Goal: Task Accomplishment & Management: Complete application form

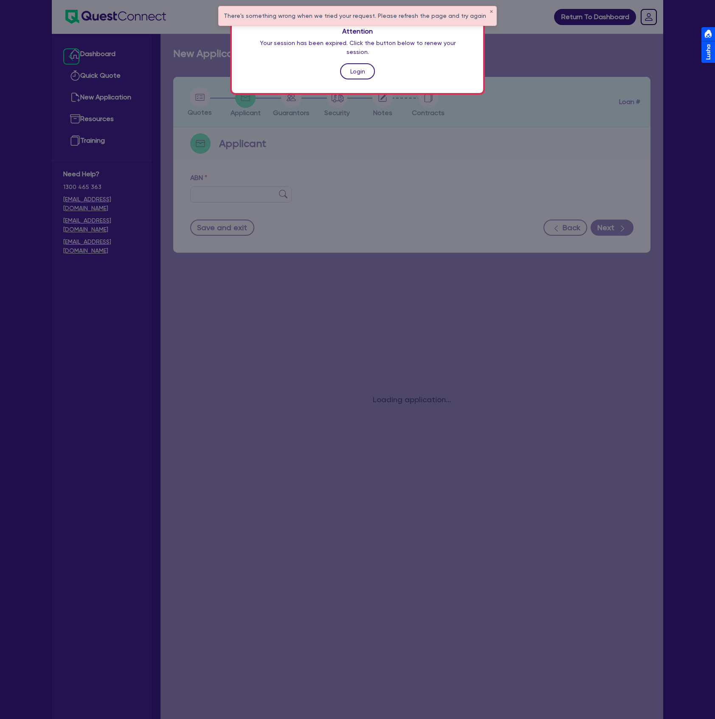
click at [351, 64] on link "Login" at bounding box center [357, 71] width 35 height 16
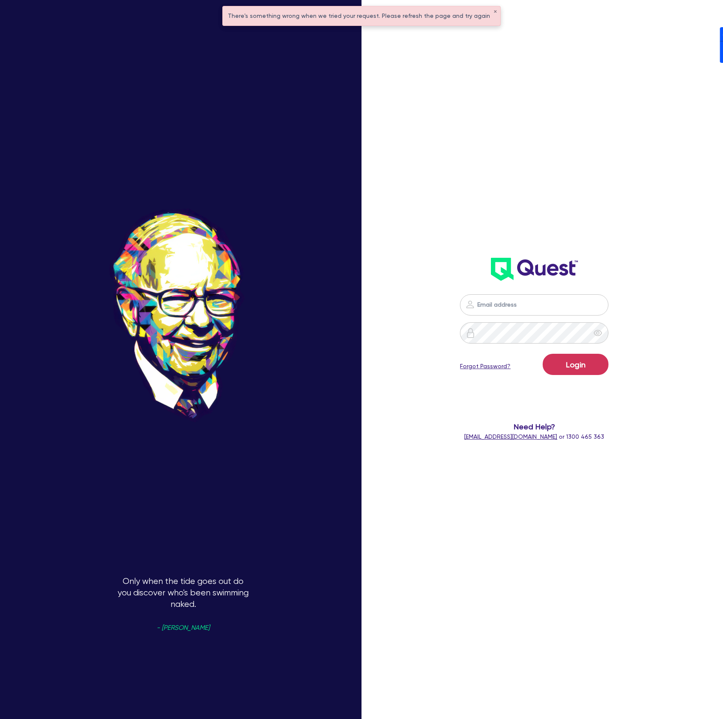
click at [535, 318] on nordpass-icon at bounding box center [535, 318] width 0 height 0
click at [0, 718] on nordpass-autofill-portal at bounding box center [0, 719] width 0 height 0
type input "dean.tinellis@quest.finance"
click at [594, 363] on button "Login" at bounding box center [576, 364] width 66 height 21
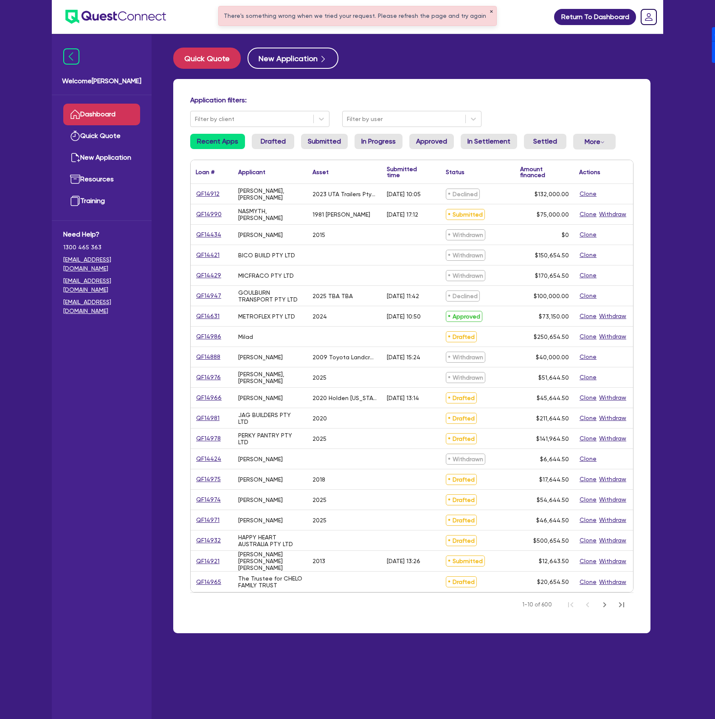
click at [490, 12] on button "✕" at bounding box center [491, 12] width 3 height 4
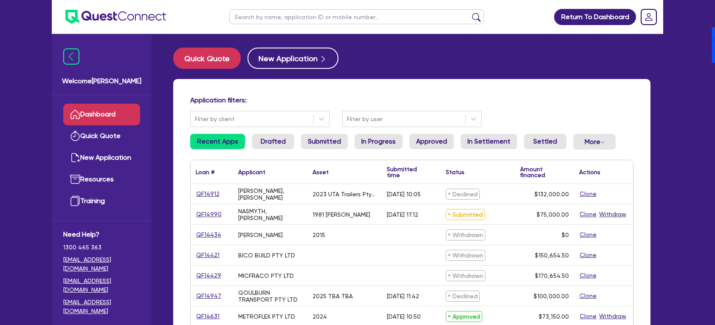
paste input "QF14991"
type input "QF14991"
click at [470, 13] on button "submit" at bounding box center [477, 19] width 14 height 12
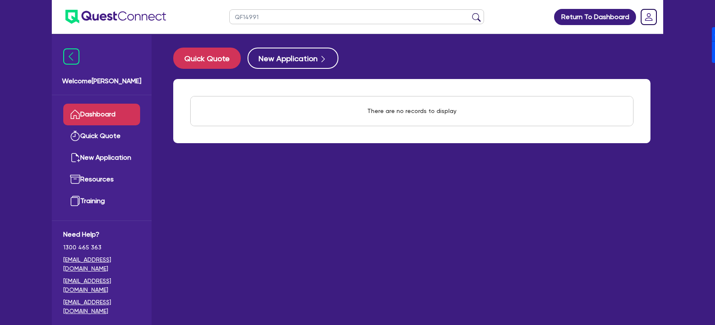
click at [195, 204] on main "Quick Quote New Application There are no records to display Withdraw applicatio…" at bounding box center [411, 186] width 503 height 304
click at [88, 111] on link "Dashboard" at bounding box center [101, 115] width 77 height 22
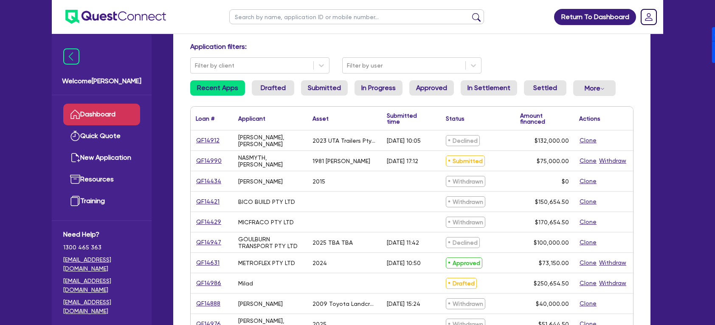
scroll to position [56, 0]
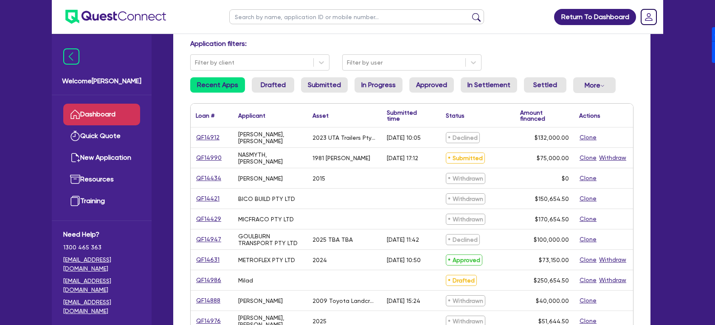
drag, startPoint x: 532, startPoint y: 43, endPoint x: 520, endPoint y: 58, distance: 18.8
click at [532, 43] on h4 "Application filters:" at bounding box center [411, 43] width 443 height 8
click at [317, 21] on input "text" at bounding box center [356, 16] width 255 height 15
type input "BRUPEG"
click at [470, 13] on button "submit" at bounding box center [477, 19] width 14 height 12
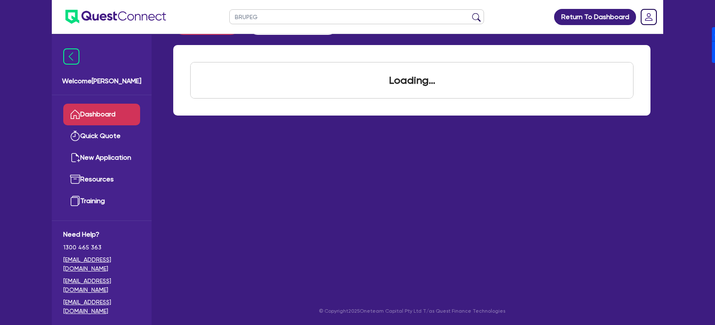
scroll to position [34, 0]
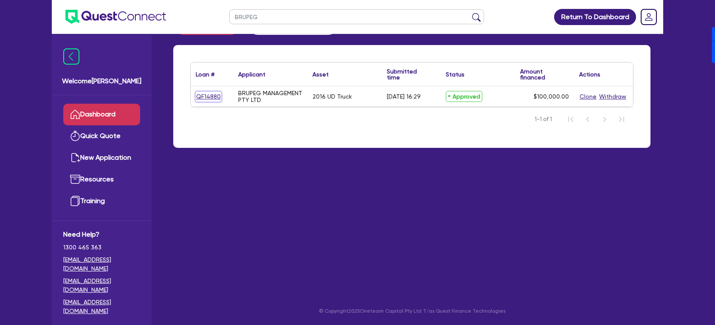
click at [214, 96] on link "QF14880" at bounding box center [208, 97] width 25 height 10
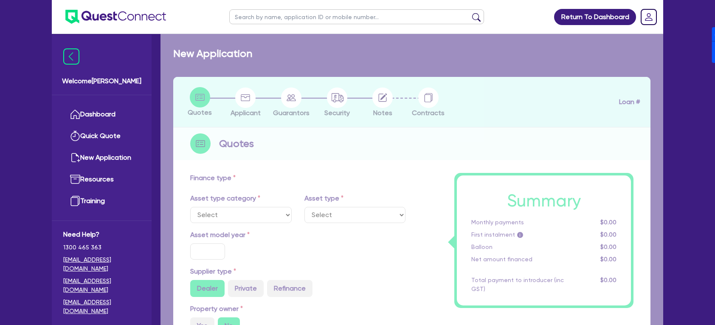
select select "PRIMARY_ASSETS"
type input "2016"
radio input "false"
radio input "true"
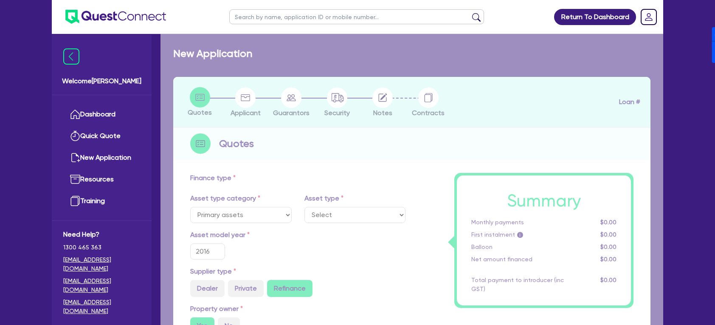
type input "150,000"
type input "50,000"
type input "8"
type input "8,000"
type input "17.95"
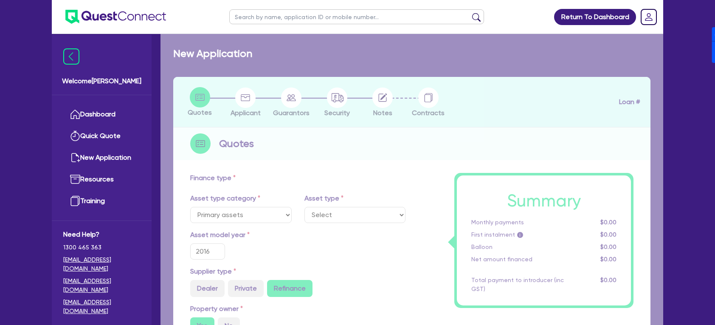
type input "1,200"
select select "HEAVY_TRUCKS"
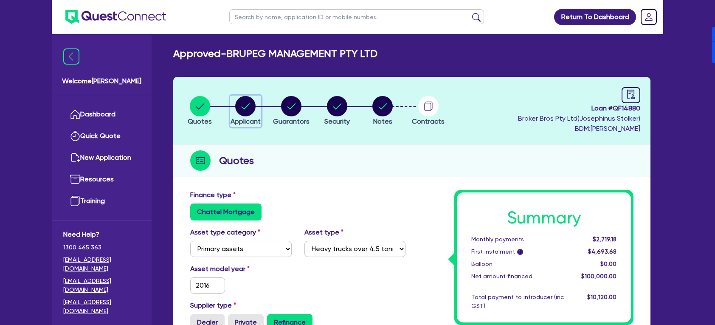
click at [242, 104] on circle "button" at bounding box center [245, 106] width 20 height 20
select select "COMPANY"
select select "ACCOMODATION_FOOD"
select select "HOTELS"
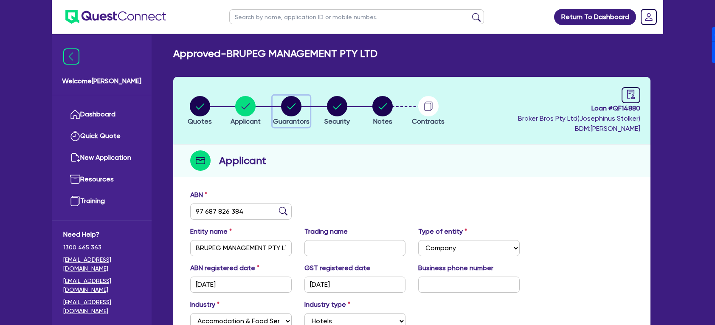
click at [290, 104] on circle "button" at bounding box center [291, 106] width 20 height 20
select select "MR"
select select "[GEOGRAPHIC_DATA]"
select select "MARRIED"
select select "PROPERTY"
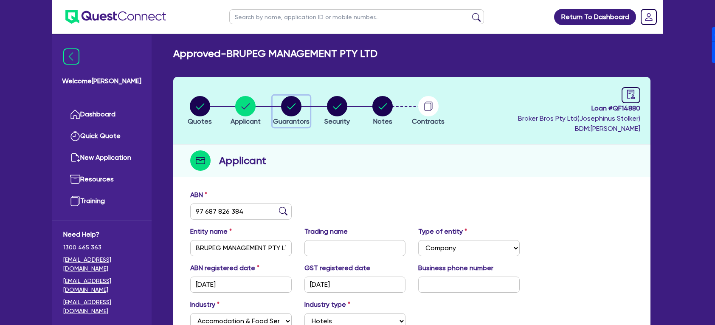
select select "TRUCK"
select select "VEHICLE"
select select "HOUSEHOLD_PERSONAL"
select select "CASH"
select select "VEHICLE"
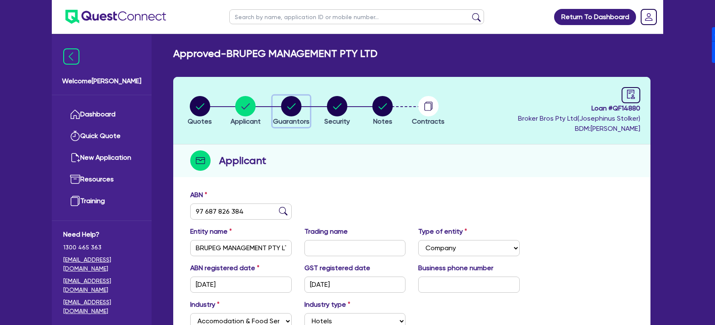
select select "VEHICLE"
select select "OTHER"
select select "TRUCK"
select select "VEHICLE"
select select "TRUCK"
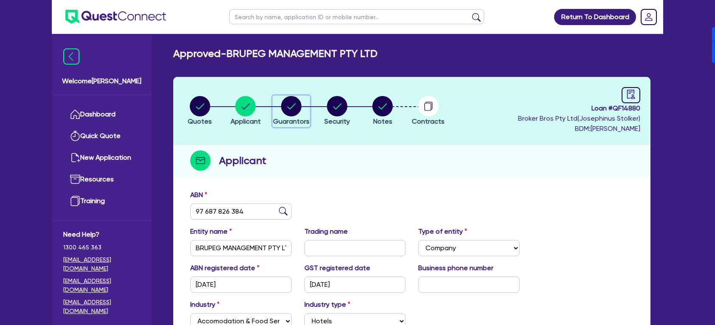
select select "EQUIPMENT"
select select "MORTGAGE"
select select "CREDIT_CARD"
select select "OTHER"
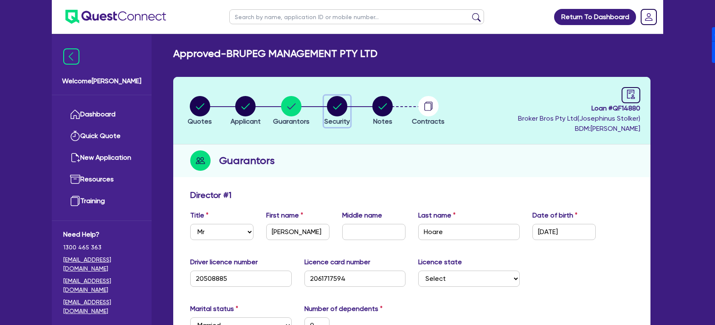
click at [334, 107] on icon "button" at bounding box center [337, 106] width 8 height 6
select select "PRIMARY_ASSETS"
select select "HEAVY_TRUCKS"
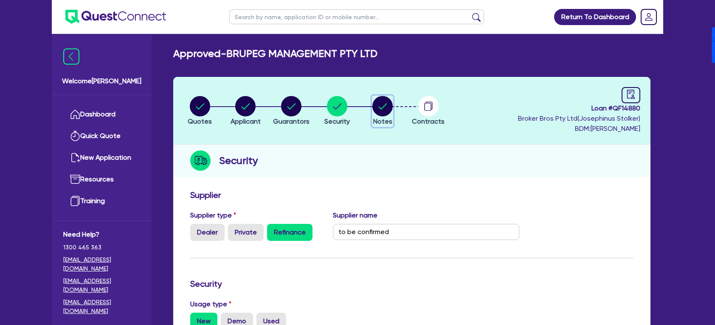
click at [373, 104] on circle "button" at bounding box center [382, 106] width 20 height 20
select select "Quest Finance - Own Book"
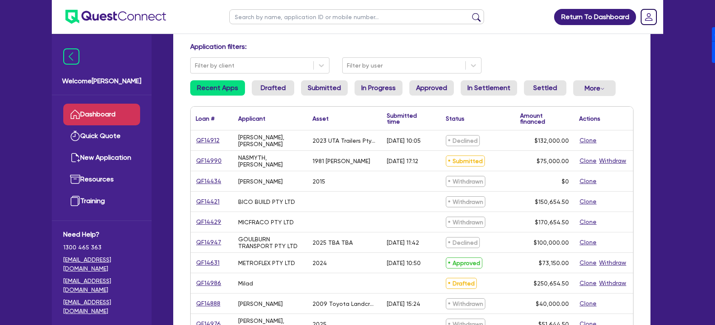
scroll to position [56, 0]
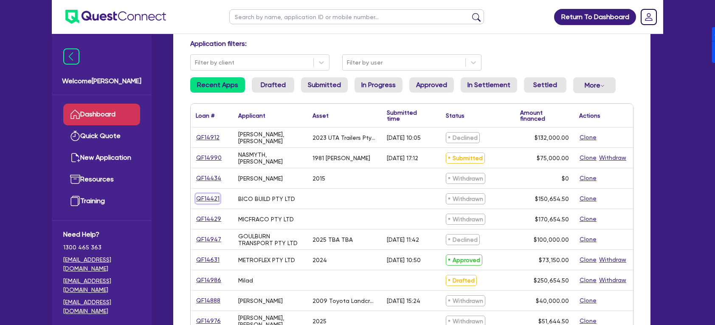
click at [216, 197] on link "QF14421" at bounding box center [208, 199] width 24 height 10
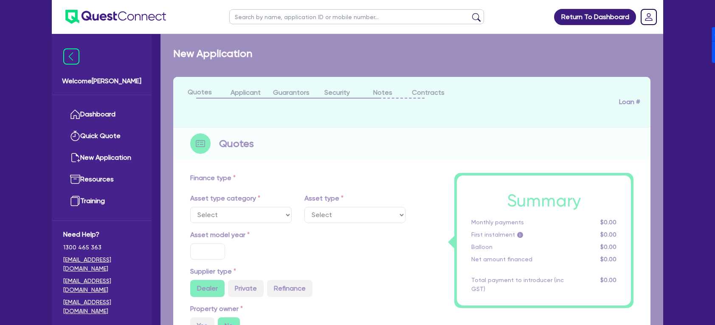
type input "150,000"
type input "5"
type input "7,532.73"
type input "17"
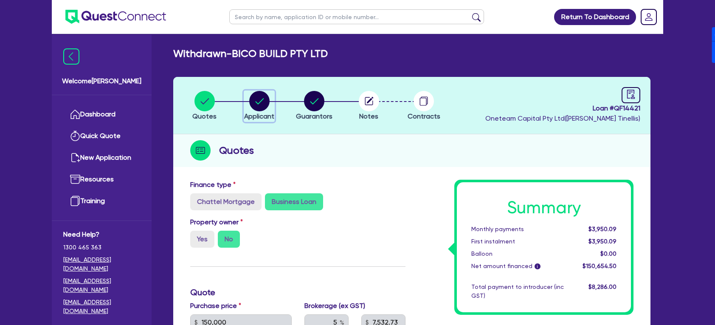
click at [259, 109] on circle "button" at bounding box center [259, 101] width 20 height 20
select select "COMPANY"
select select "BUILDING_CONSTRUCTION"
select select "TRADES_SERVICES_CONSUMERS"
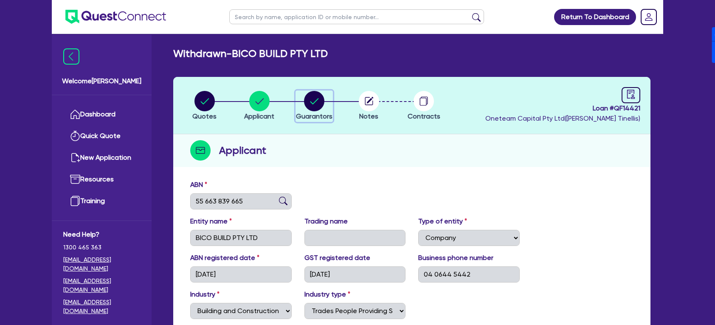
click at [304, 109] on icon "button" at bounding box center [314, 101] width 20 height 20
select select "MR"
select select "[GEOGRAPHIC_DATA]"
select select "SINGLE"
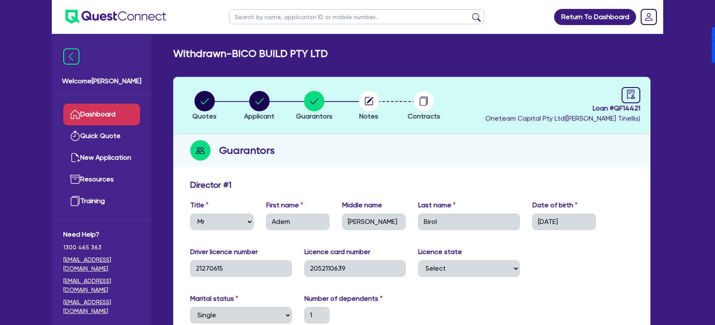
click at [92, 111] on link "Dashboard" at bounding box center [101, 115] width 77 height 22
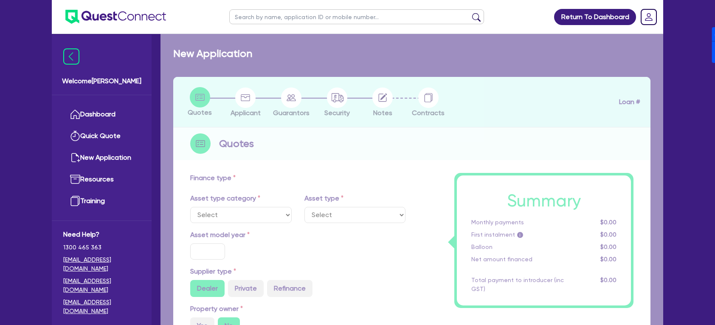
select select "CARS_AND_LIGHT_TRUCKS"
type input "2025"
type input "100,000"
type input "13"
type input "13,000"
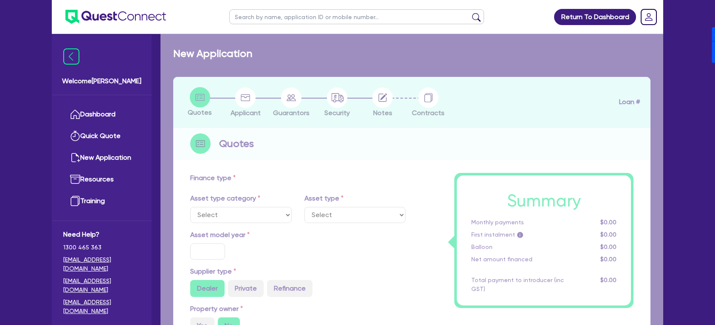
type input "17.95"
type input "1,490"
select select "PASSENGER_VEHICLES"
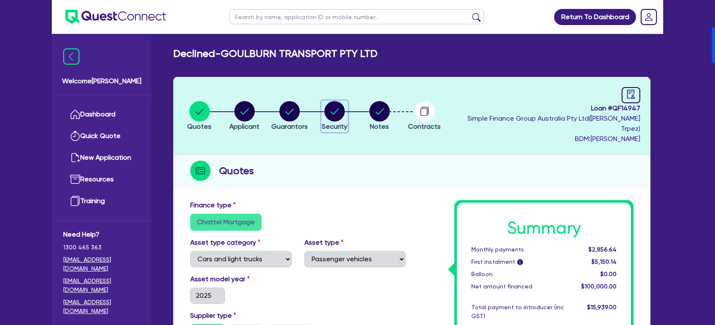
click at [327, 107] on icon "button" at bounding box center [334, 111] width 20 height 20
select select "CARS_AND_LIGHT_TRUCKS"
select select "PASSENGER_VEHICLES"
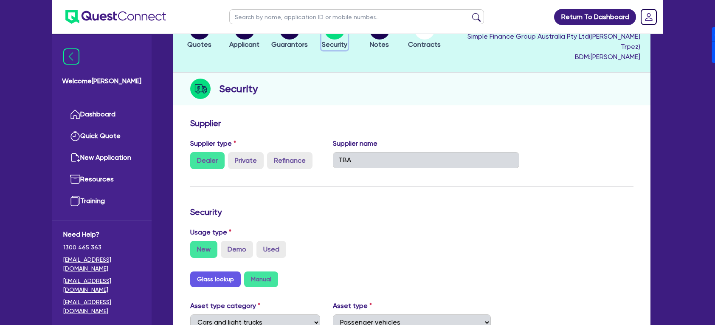
scroll to position [56, 0]
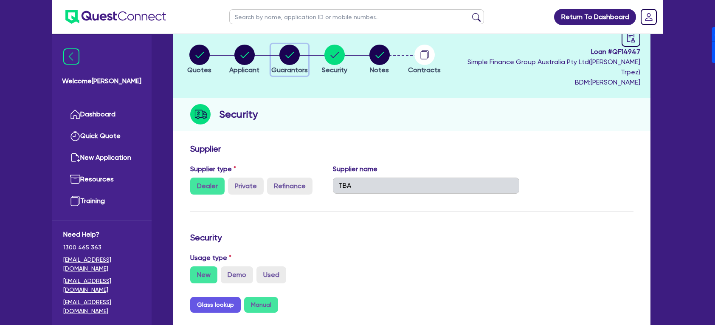
click at [287, 55] on circle "button" at bounding box center [289, 55] width 20 height 20
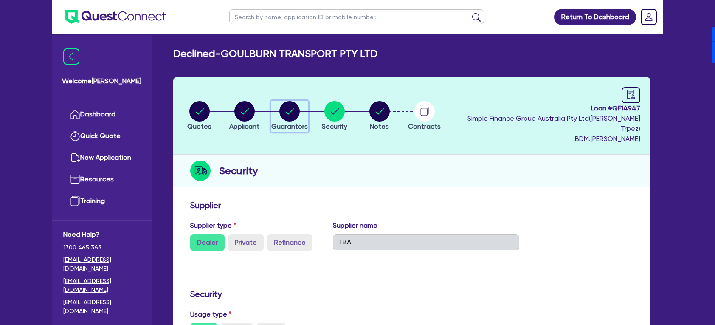
select select "MS"
select select "[GEOGRAPHIC_DATA]"
select select "DE_FACTO"
select select "CASH"
select select "VEHICLE"
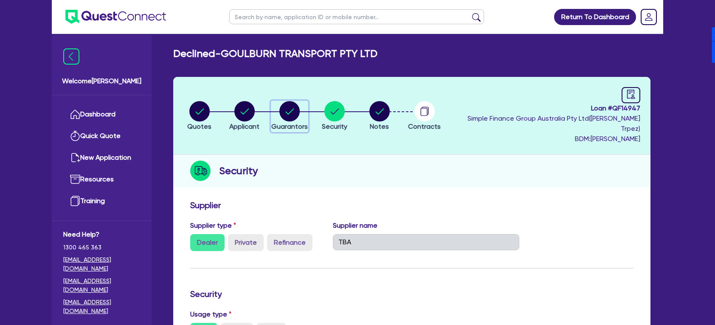
select select "TRUCK"
select select "EQUIPMENT"
select select "HOUSEHOLD_PERSONAL"
select select "TRUCK_LOAN"
select select "TRAILER_LOAN"
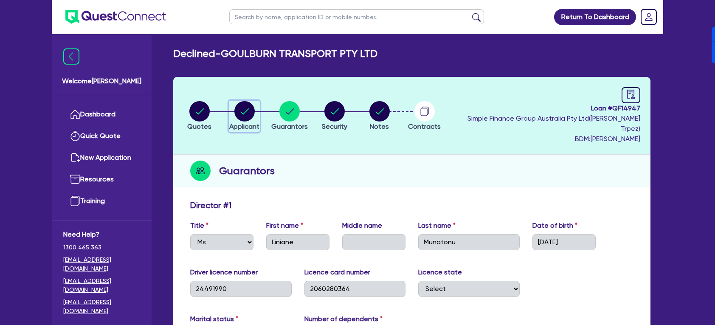
click at [247, 101] on circle "button" at bounding box center [244, 111] width 20 height 20
select select "COMPANY"
select select "TRANSPORT_WAREHOUSING"
select select "PASSENGERS_FREIGHT_TRANSPORT"
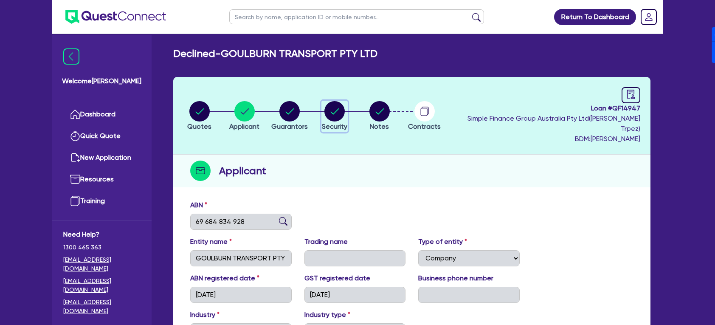
click at [342, 101] on circle "button" at bounding box center [334, 111] width 20 height 20
select select "CARS_AND_LIGHT_TRUCKS"
select select "PASSENGER_VEHICLES"
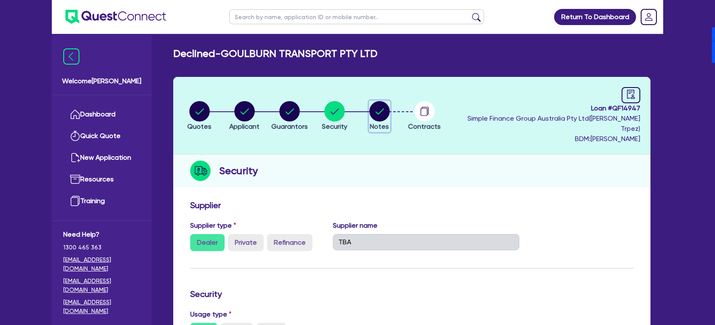
click at [382, 113] on circle "button" at bounding box center [379, 111] width 20 height 20
select select "Quest Finance - Own Book"
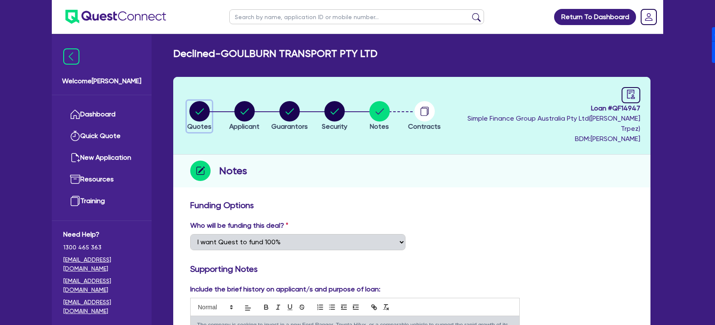
click at [199, 101] on circle "button" at bounding box center [199, 111] width 20 height 20
select select "CARS_AND_LIGHT_TRUCKS"
select select "PASSENGER_VEHICLES"
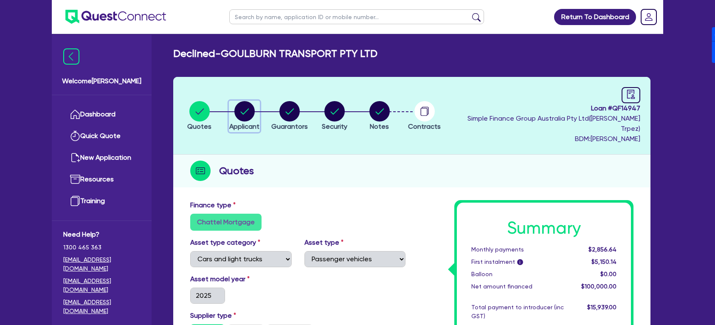
click at [251, 104] on circle "button" at bounding box center [244, 111] width 20 height 20
select select "COMPANY"
select select "TRANSPORT_WAREHOUSING"
select select "PASSENGERS_FREIGHT_TRANSPORT"
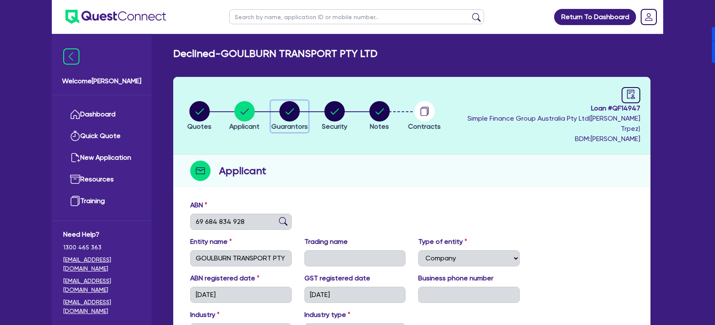
click at [280, 111] on div "button" at bounding box center [289, 111] width 37 height 20
select select "MS"
select select "[GEOGRAPHIC_DATA]"
select select "DE_FACTO"
select select "CASH"
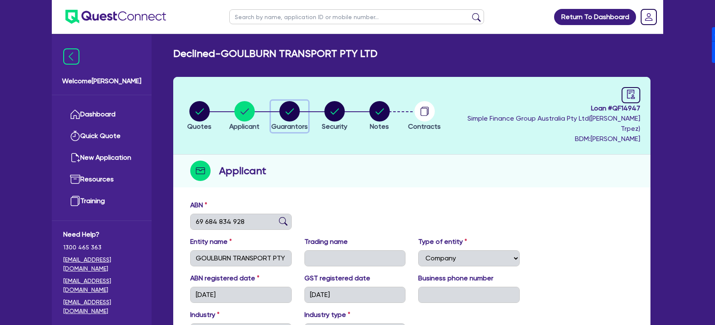
select select "VEHICLE"
select select "TRUCK"
select select "EQUIPMENT"
select select "HOUSEHOLD_PERSONAL"
select select "TRUCK_LOAN"
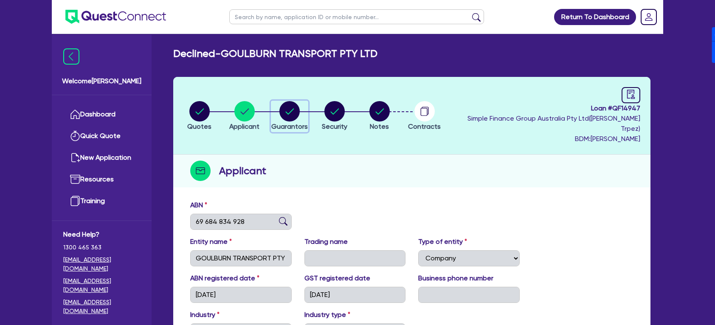
select select "TRAILER_LOAN"
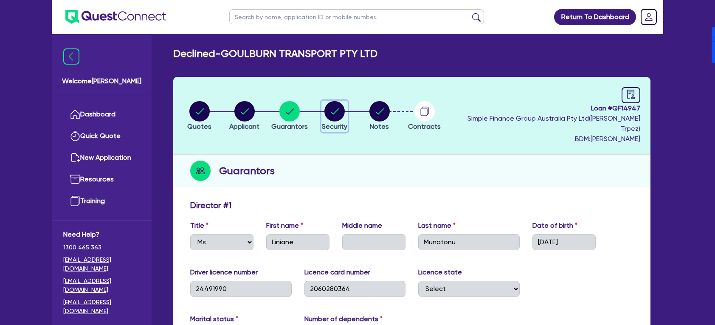
click at [330, 104] on circle "button" at bounding box center [334, 111] width 20 height 20
select select "CARS_AND_LIGHT_TRUCKS"
select select "PASSENGER_VEHICLES"
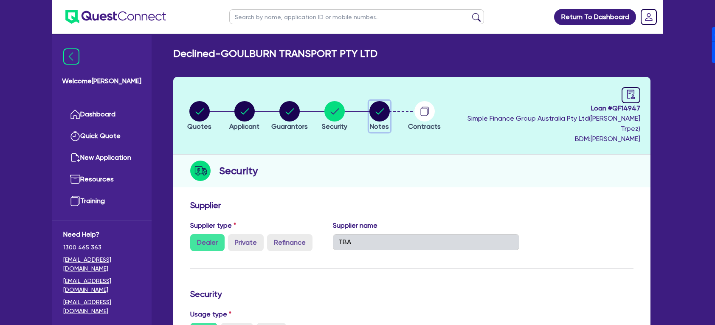
click at [388, 104] on circle "button" at bounding box center [379, 111] width 20 height 20
select select "Quest Finance - Own Book"
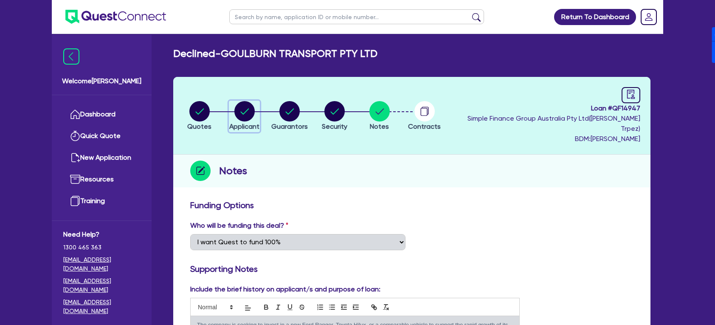
click at [243, 108] on icon "button" at bounding box center [244, 111] width 8 height 6
select select "COMPANY"
select select "TRANSPORT_WAREHOUSING"
select select "PASSENGERS_FREIGHT_TRANSPORT"
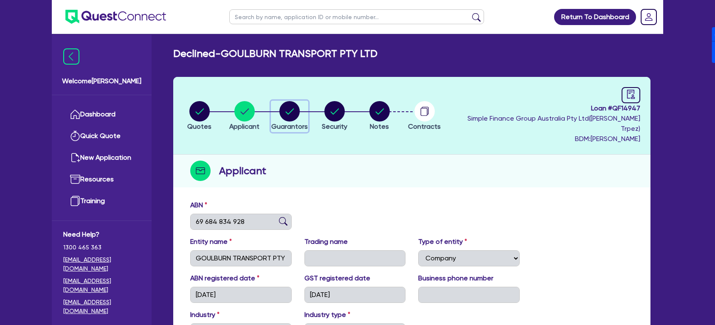
click at [286, 101] on circle "button" at bounding box center [289, 111] width 20 height 20
select select "MS"
select select "[GEOGRAPHIC_DATA]"
select select "DE_FACTO"
select select "CASH"
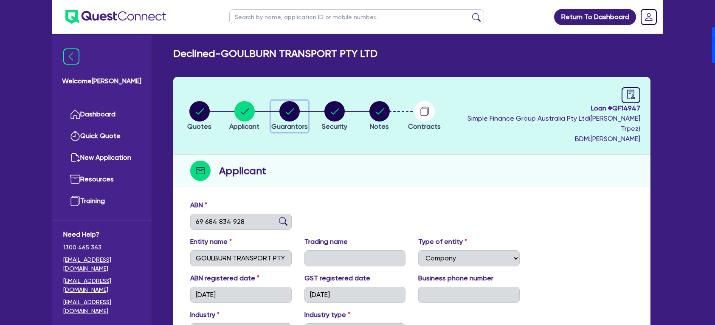
select select "VEHICLE"
select select "TRUCK"
select select "EQUIPMENT"
select select "HOUSEHOLD_PERSONAL"
select select "TRUCK_LOAN"
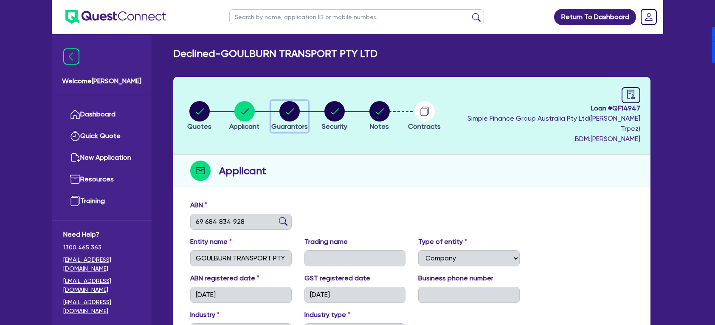
select select "TRAILER_LOAN"
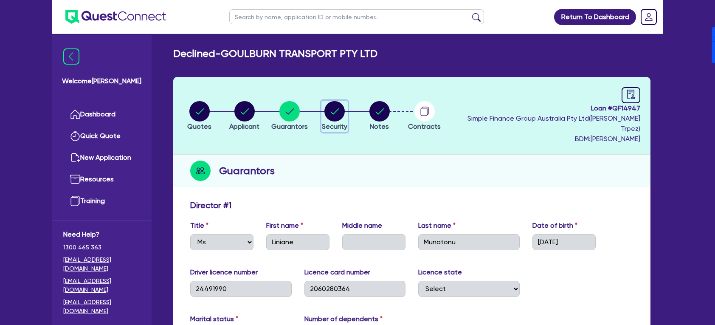
click at [338, 108] on icon "button" at bounding box center [334, 111] width 8 height 6
select select "CARS_AND_LIGHT_TRUCKS"
select select "PASSENGER_VEHICLES"
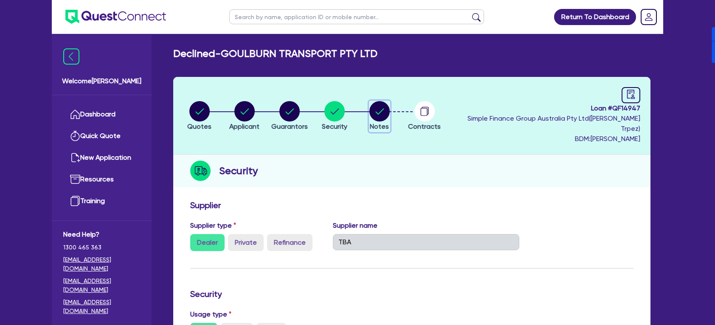
click at [384, 109] on circle "button" at bounding box center [379, 111] width 20 height 20
select select "Quest Finance - Own Book"
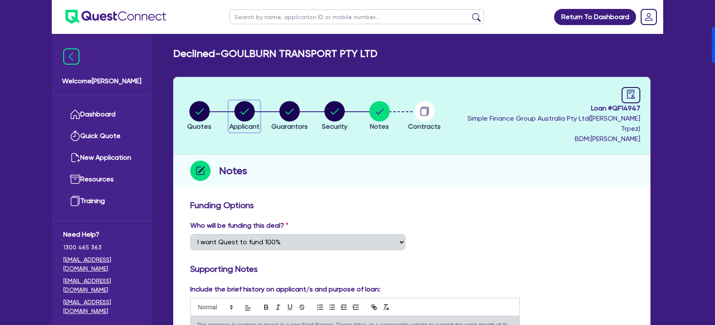
drag, startPoint x: 240, startPoint y: 107, endPoint x: 256, endPoint y: 110, distance: 16.7
click at [241, 107] on circle "button" at bounding box center [244, 111] width 20 height 20
select select "COMPANY"
select select "TRANSPORT_WAREHOUSING"
select select "PASSENGERS_FREIGHT_TRANSPORT"
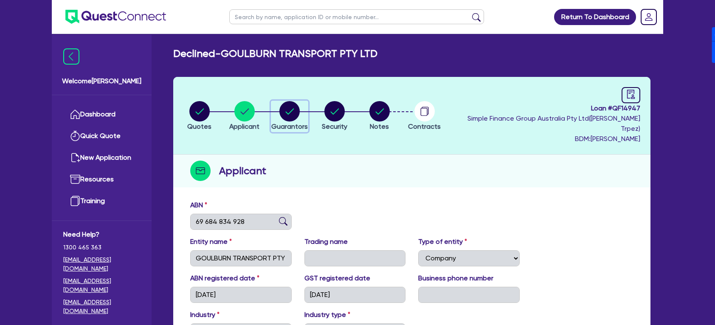
click at [284, 116] on button "Guarantors" at bounding box center [289, 116] width 37 height 31
select select "MS"
select select "[GEOGRAPHIC_DATA]"
select select "DE_FACTO"
select select "CASH"
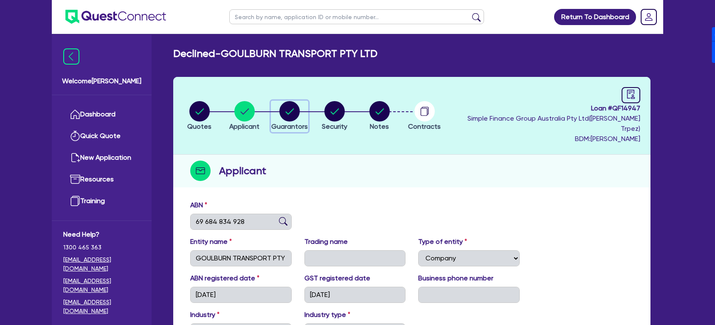
select select "VEHICLE"
select select "TRUCK"
select select "EQUIPMENT"
select select "HOUSEHOLD_PERSONAL"
select select "TRUCK_LOAN"
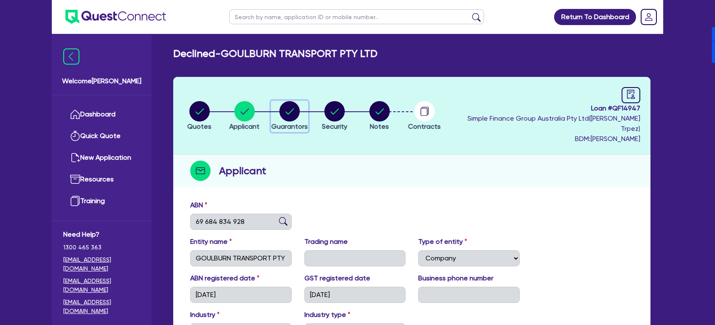
select select "TRAILER_LOAN"
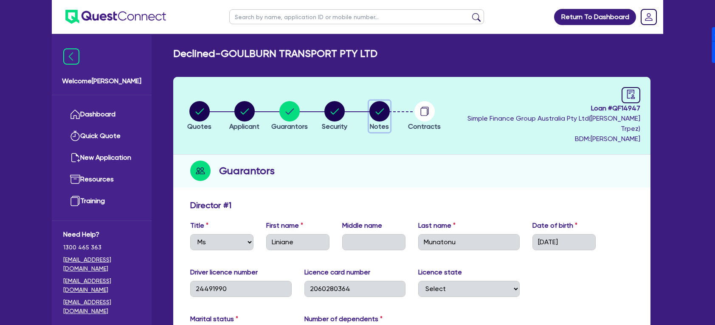
click at [385, 109] on circle "button" at bounding box center [379, 111] width 20 height 20
select select "Quest Finance - Own Book"
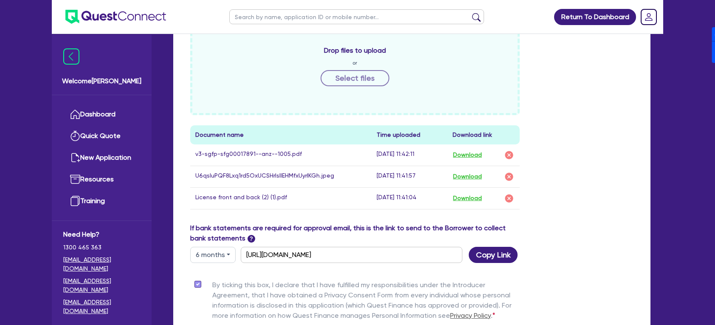
scroll to position [453, 0]
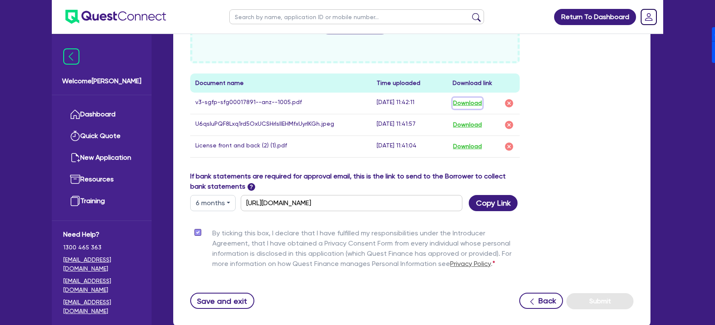
click at [468, 98] on button "Download" at bounding box center [468, 103] width 30 height 11
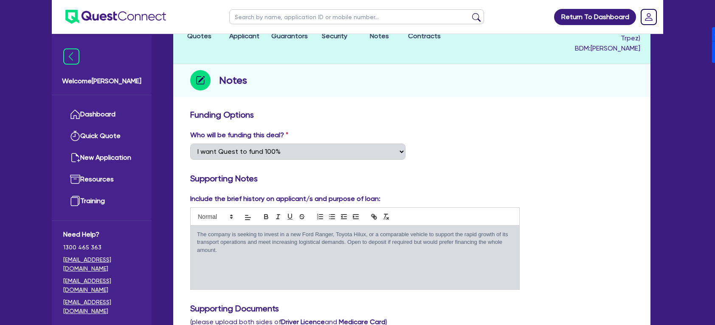
scroll to position [0, 0]
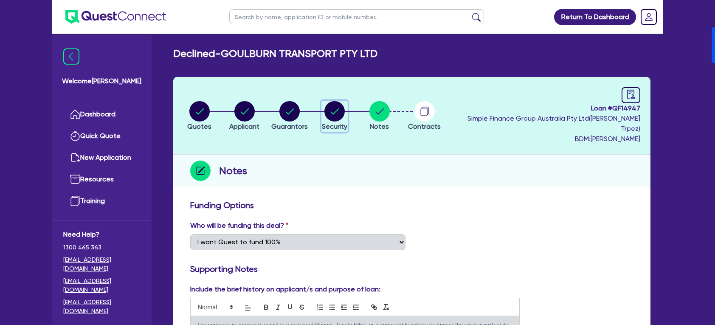
click at [338, 107] on circle "button" at bounding box center [334, 111] width 20 height 20
select select "CARS_AND_LIGHT_TRUCKS"
select select "PASSENGER_VEHICLES"
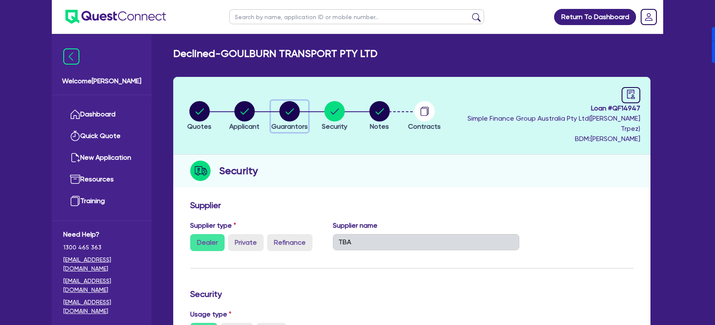
click at [293, 108] on circle "button" at bounding box center [289, 111] width 20 height 20
select select "MS"
select select "[GEOGRAPHIC_DATA]"
select select "DE_FACTO"
select select "CASH"
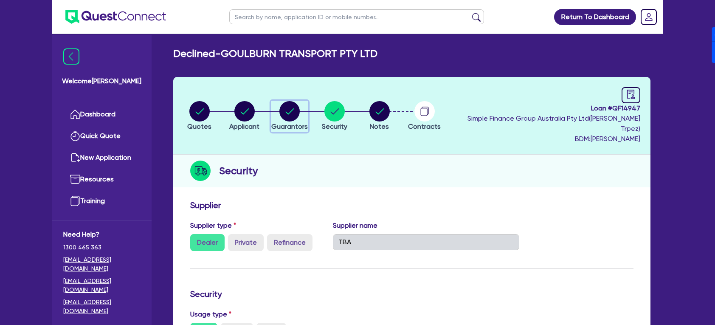
select select "VEHICLE"
select select "TRUCK"
select select "EQUIPMENT"
select select "HOUSEHOLD_PERSONAL"
select select "TRUCK_LOAN"
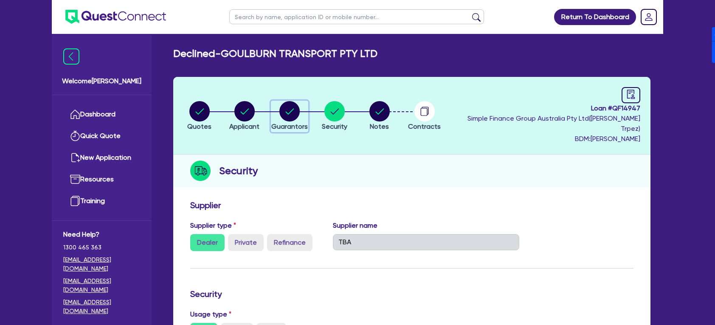
select select "TRAILER_LOAN"
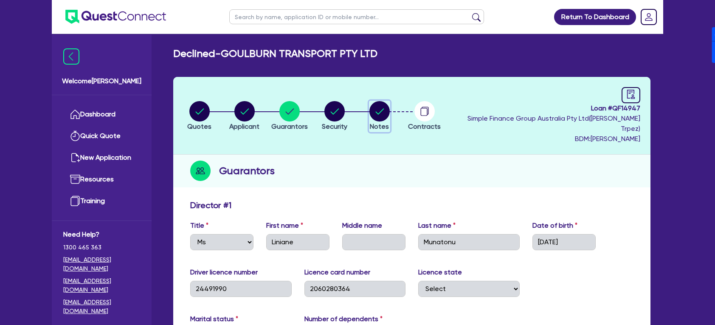
click at [379, 105] on circle "button" at bounding box center [379, 111] width 20 height 20
select select "Quest Finance - Own Book"
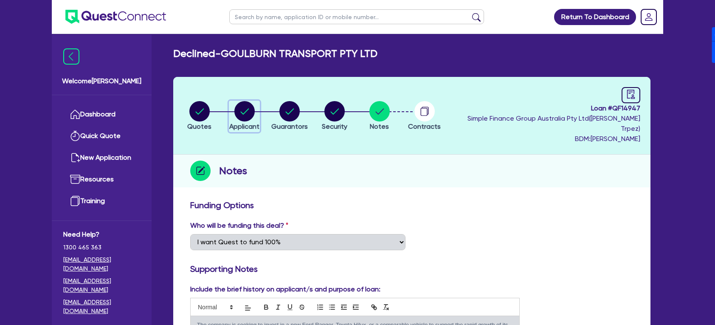
click at [238, 109] on circle "button" at bounding box center [244, 111] width 20 height 20
select select "COMPANY"
select select "TRANSPORT_WAREHOUSING"
select select "PASSENGERS_FREIGHT_TRANSPORT"
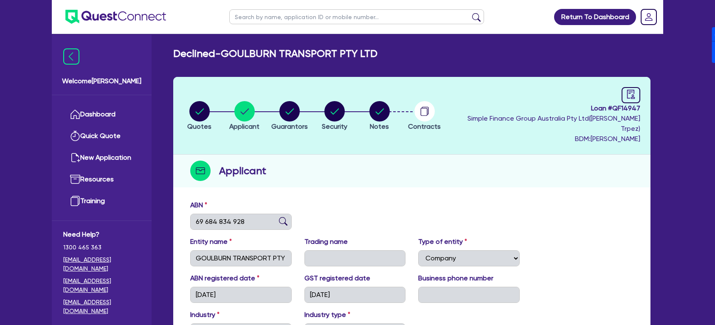
click at [357, 105] on li "Security" at bounding box center [334, 116] width 45 height 30
click at [384, 111] on circle "button" at bounding box center [379, 111] width 20 height 20
select select "Quest Finance - Own Book"
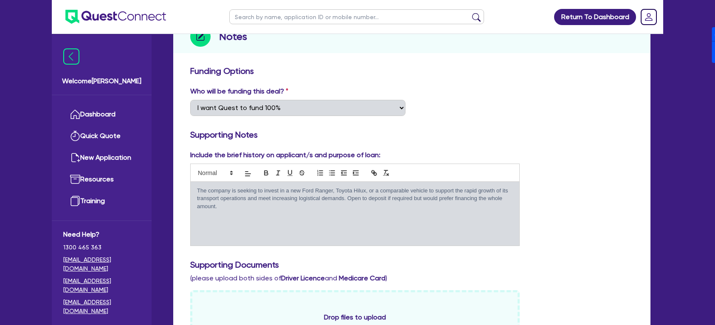
scroll to position [170, 0]
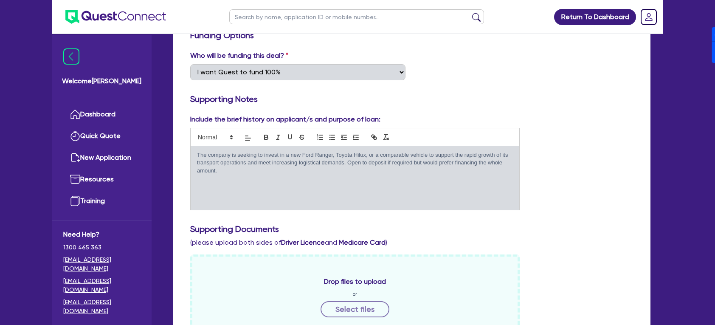
click at [272, 163] on p "The company is seeking to invest in a new Ford Ranger, Toyota Hilux, or a compa…" at bounding box center [355, 162] width 316 height 23
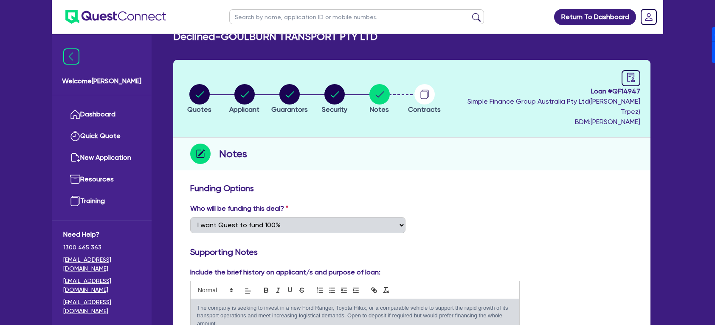
scroll to position [0, 0]
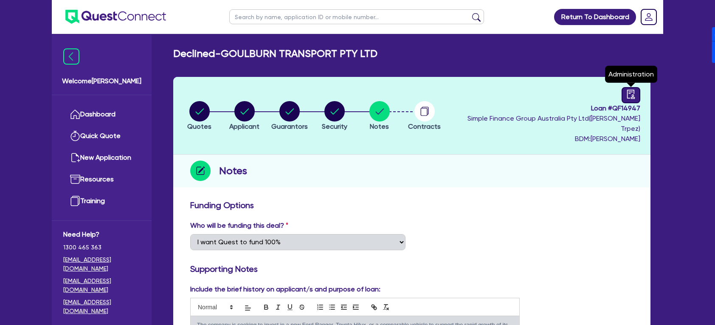
click at [624, 96] on link at bounding box center [631, 95] width 19 height 16
select select "DECLINED"
select select "Quest Finance - Own Book"
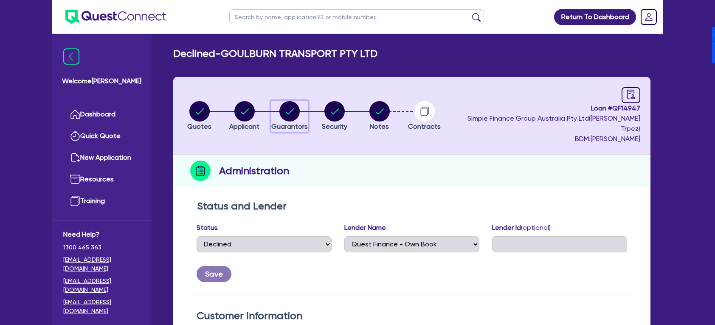
click at [291, 105] on circle "button" at bounding box center [289, 111] width 20 height 20
select select "MS"
select select "[GEOGRAPHIC_DATA]"
select select "DE_FACTO"
select select "CASH"
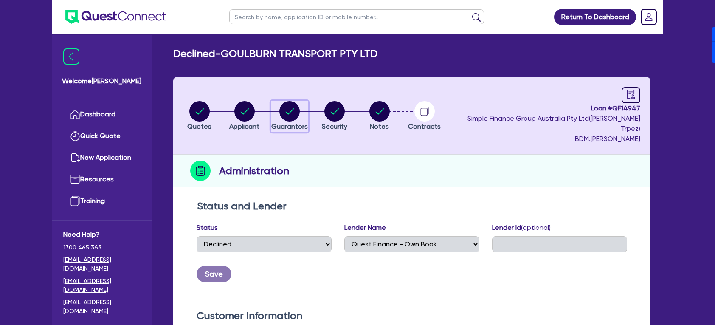
select select "VEHICLE"
select select "TRUCK"
select select "EQUIPMENT"
select select "HOUSEHOLD_PERSONAL"
select select "TRUCK_LOAN"
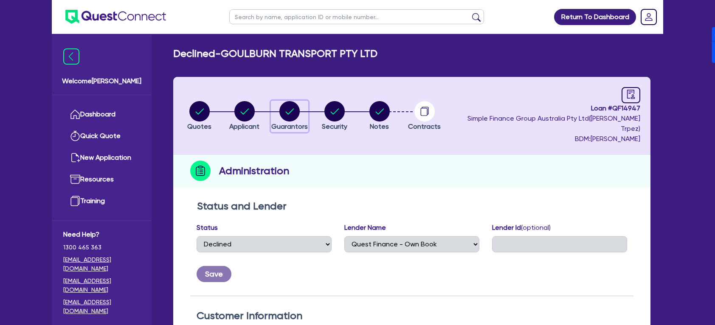
select select "TRAILER_LOAN"
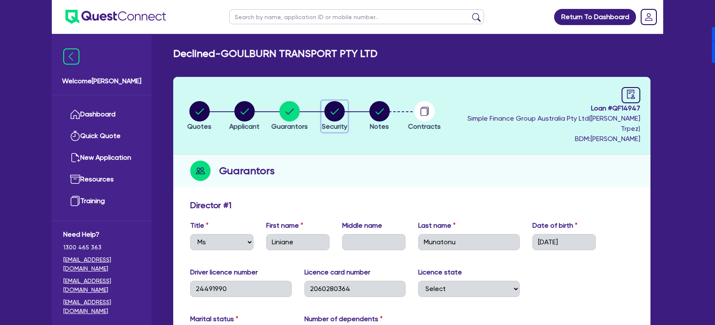
click at [336, 113] on circle "button" at bounding box center [334, 111] width 20 height 20
select select "CARS_AND_LIGHT_TRUCKS"
select select "PASSENGER_VEHICLES"
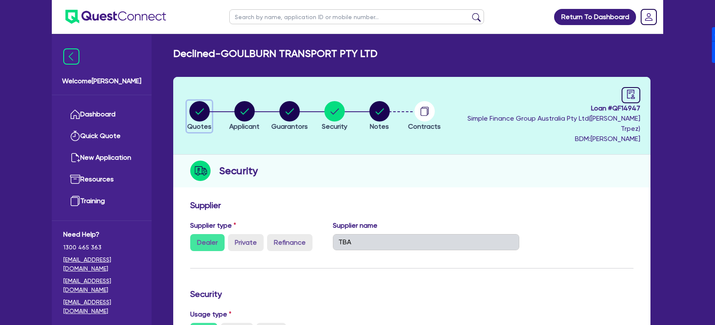
click at [200, 101] on circle "button" at bounding box center [199, 111] width 20 height 20
select select "CARS_AND_LIGHT_TRUCKS"
select select "PASSENGER_VEHICLES"
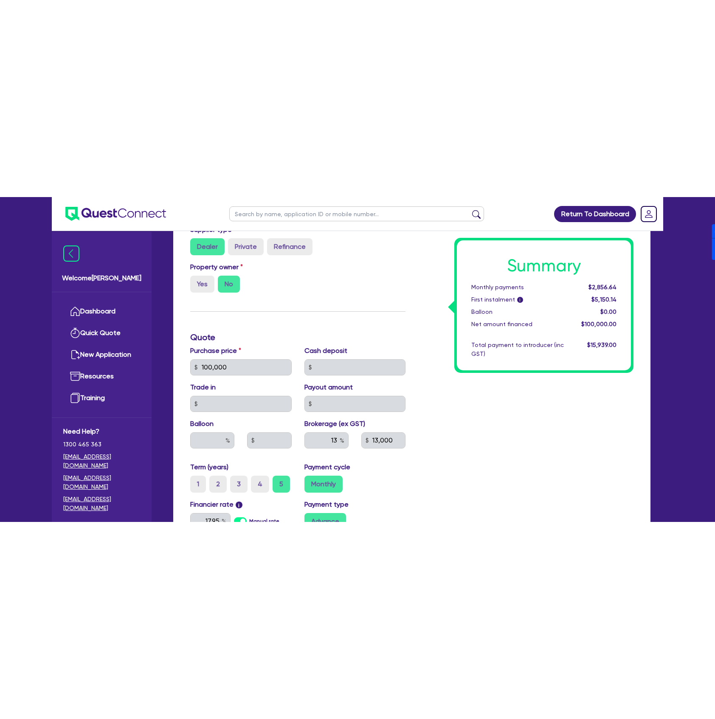
scroll to position [34, 0]
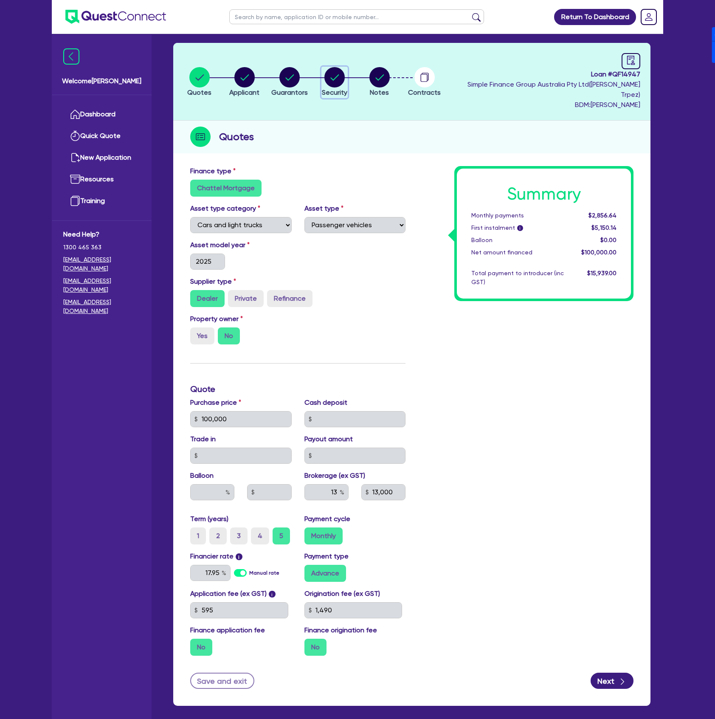
click at [340, 72] on circle "button" at bounding box center [334, 77] width 20 height 20
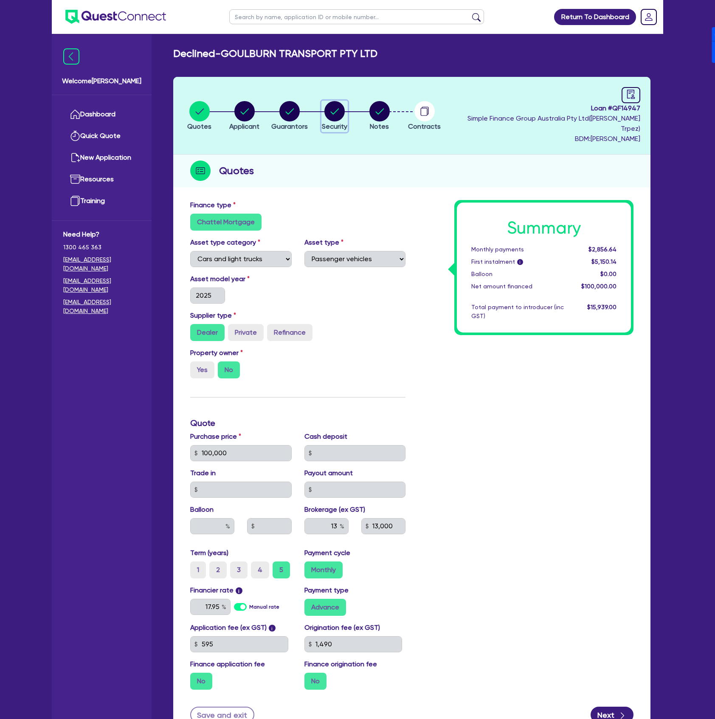
select select "CARS_AND_LIGHT_TRUCKS"
select select "PASSENGER_VEHICLES"
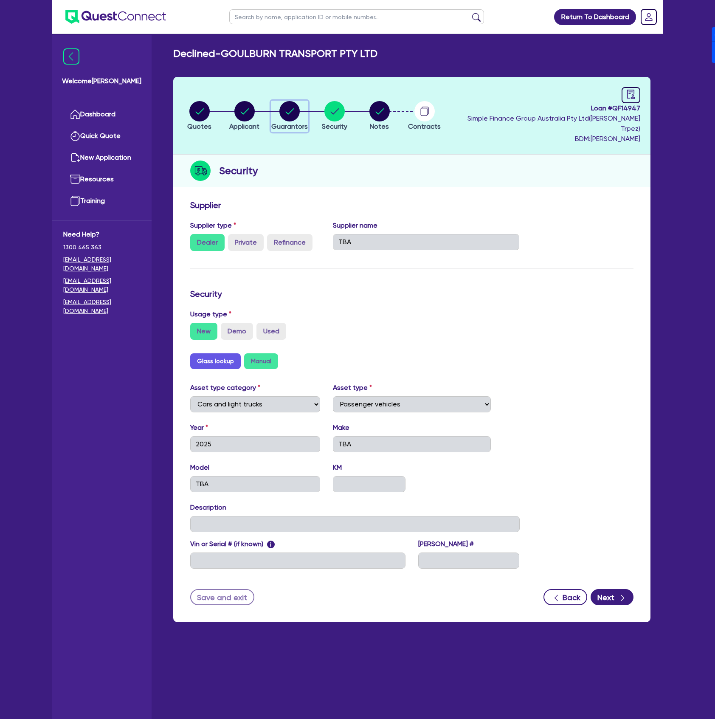
click at [277, 104] on div "button" at bounding box center [289, 111] width 37 height 20
select select "MS"
select select "[GEOGRAPHIC_DATA]"
select select "DE_FACTO"
select select "CASH"
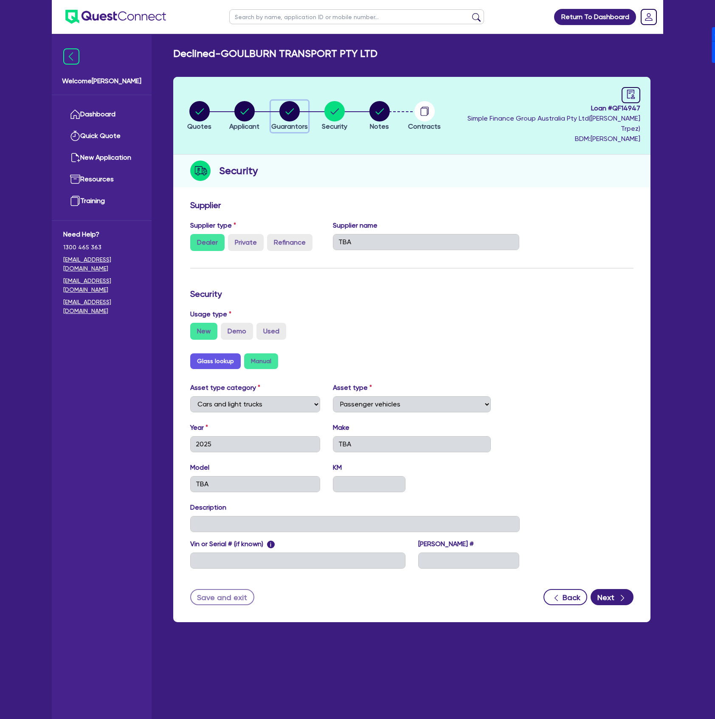
select select "VEHICLE"
select select "TRUCK"
select select "EQUIPMENT"
select select "HOUSEHOLD_PERSONAL"
select select "TRUCK_LOAN"
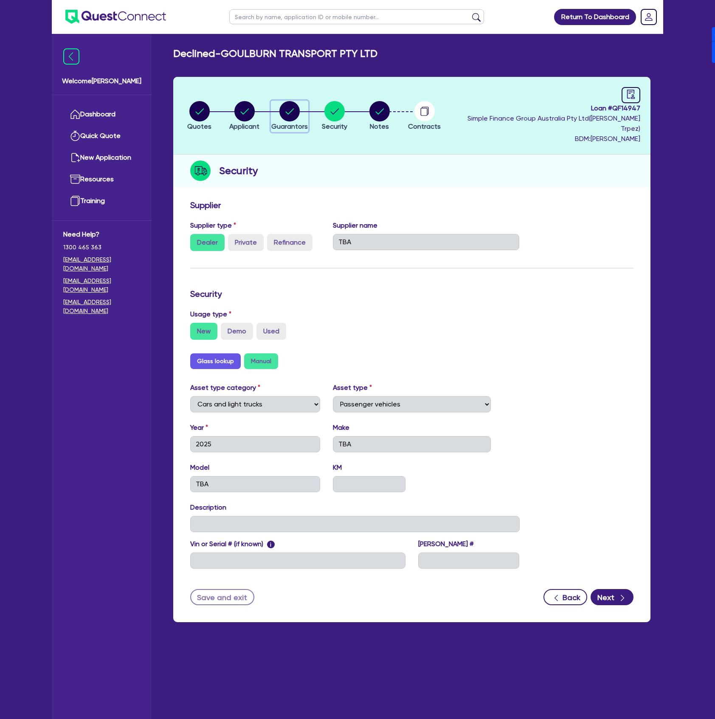
select select "TRAILER_LOAN"
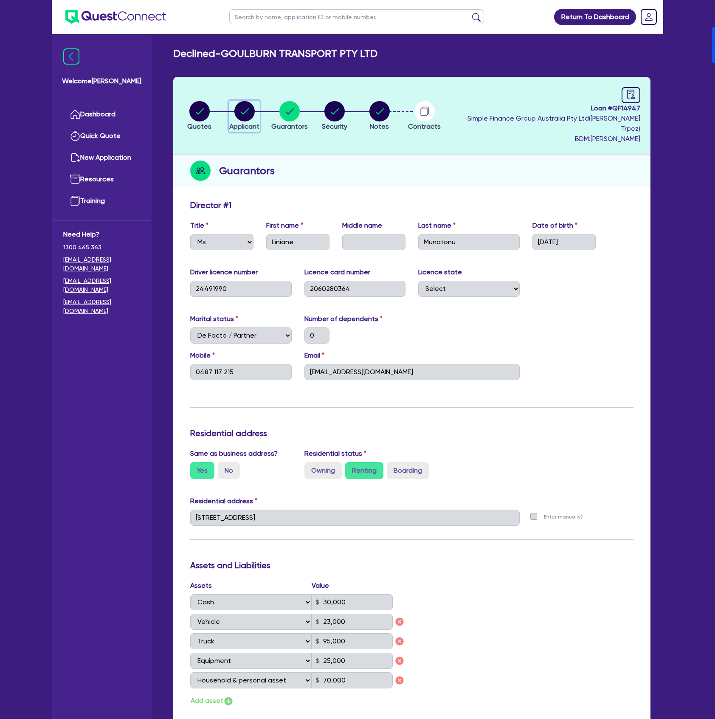
click at [245, 109] on circle "button" at bounding box center [244, 111] width 20 height 20
select select "COMPANY"
select select "TRANSPORT_WAREHOUSING"
select select "PASSENGERS_FREIGHT_TRANSPORT"
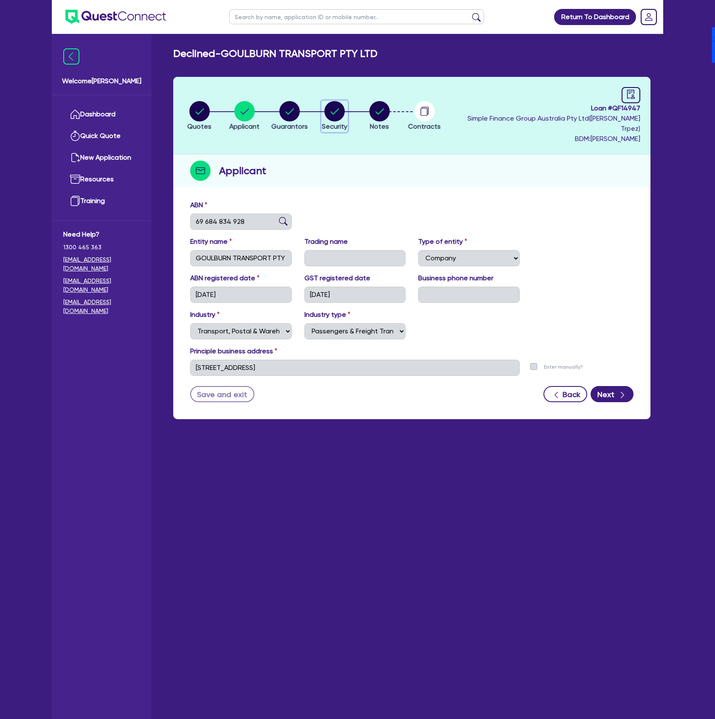
click at [340, 111] on circle "button" at bounding box center [334, 111] width 20 height 20
select select "CARS_AND_LIGHT_TRUCKS"
select select "PASSENGER_VEHICLES"
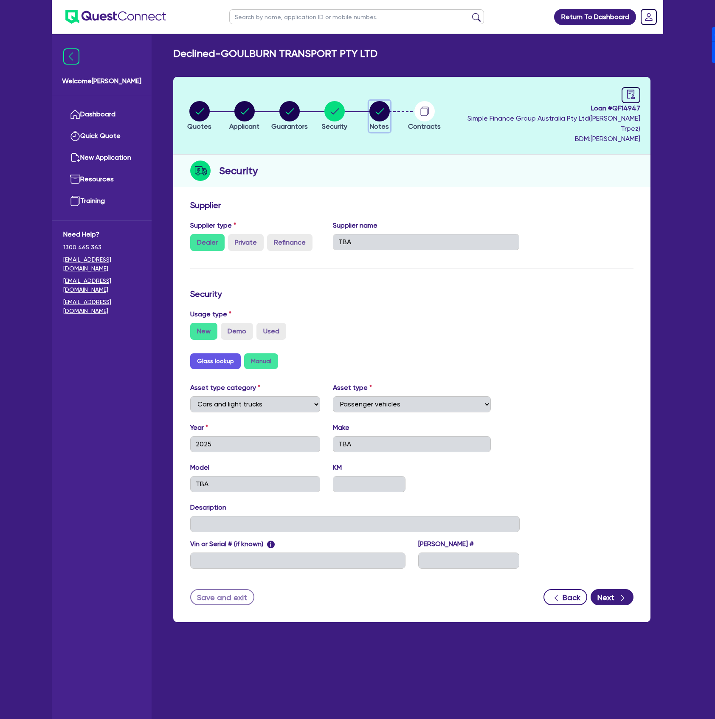
click at [390, 109] on circle "button" at bounding box center [379, 111] width 20 height 20
select select "Quest Finance - Own Book"
